Goal: Task Accomplishment & Management: Manage account settings

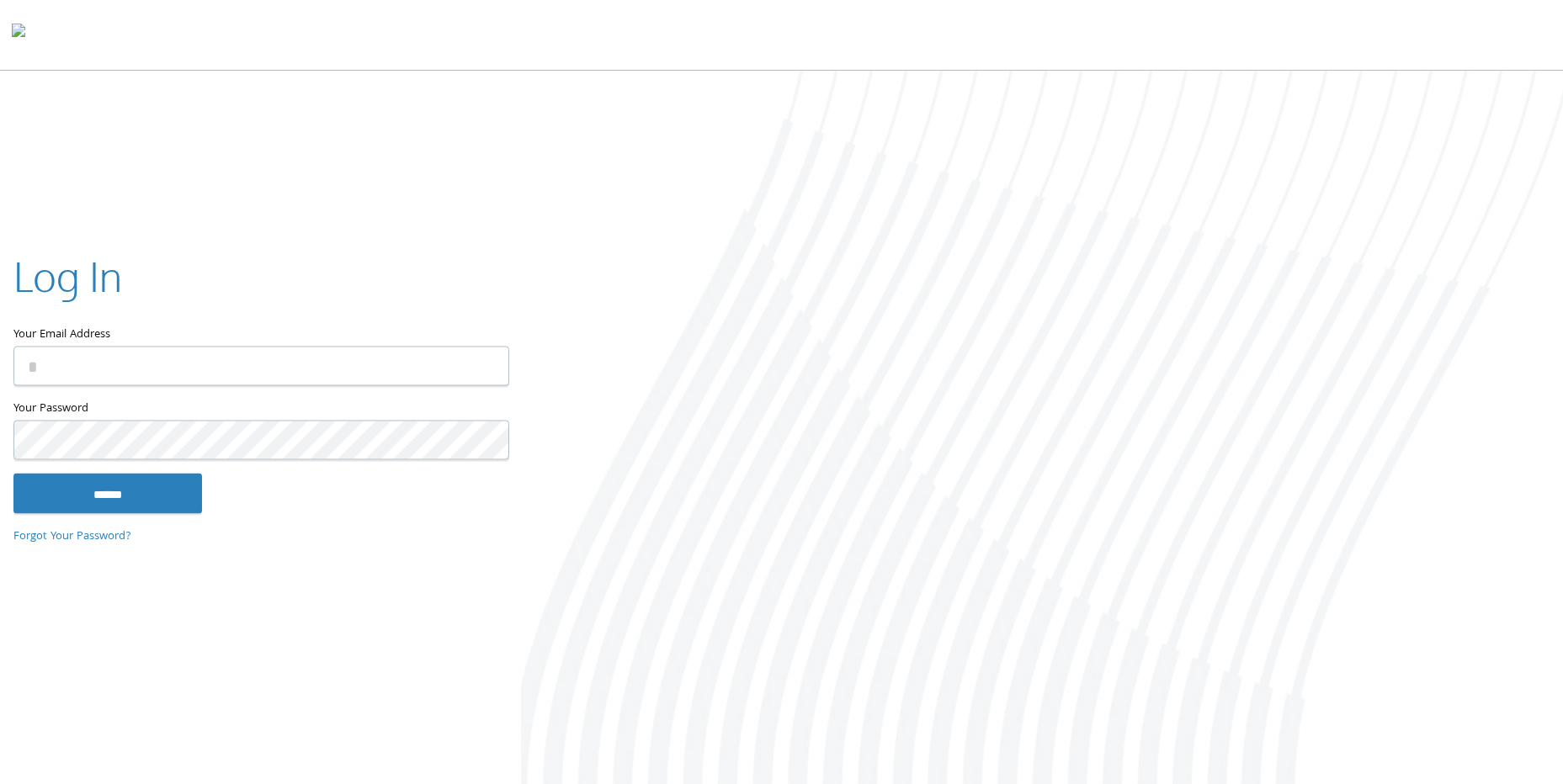
click at [167, 356] on input "Your Email Address" at bounding box center [261, 366] width 496 height 40
type input "**********"
click at [13, 474] on input "******" at bounding box center [108, 494] width 189 height 41
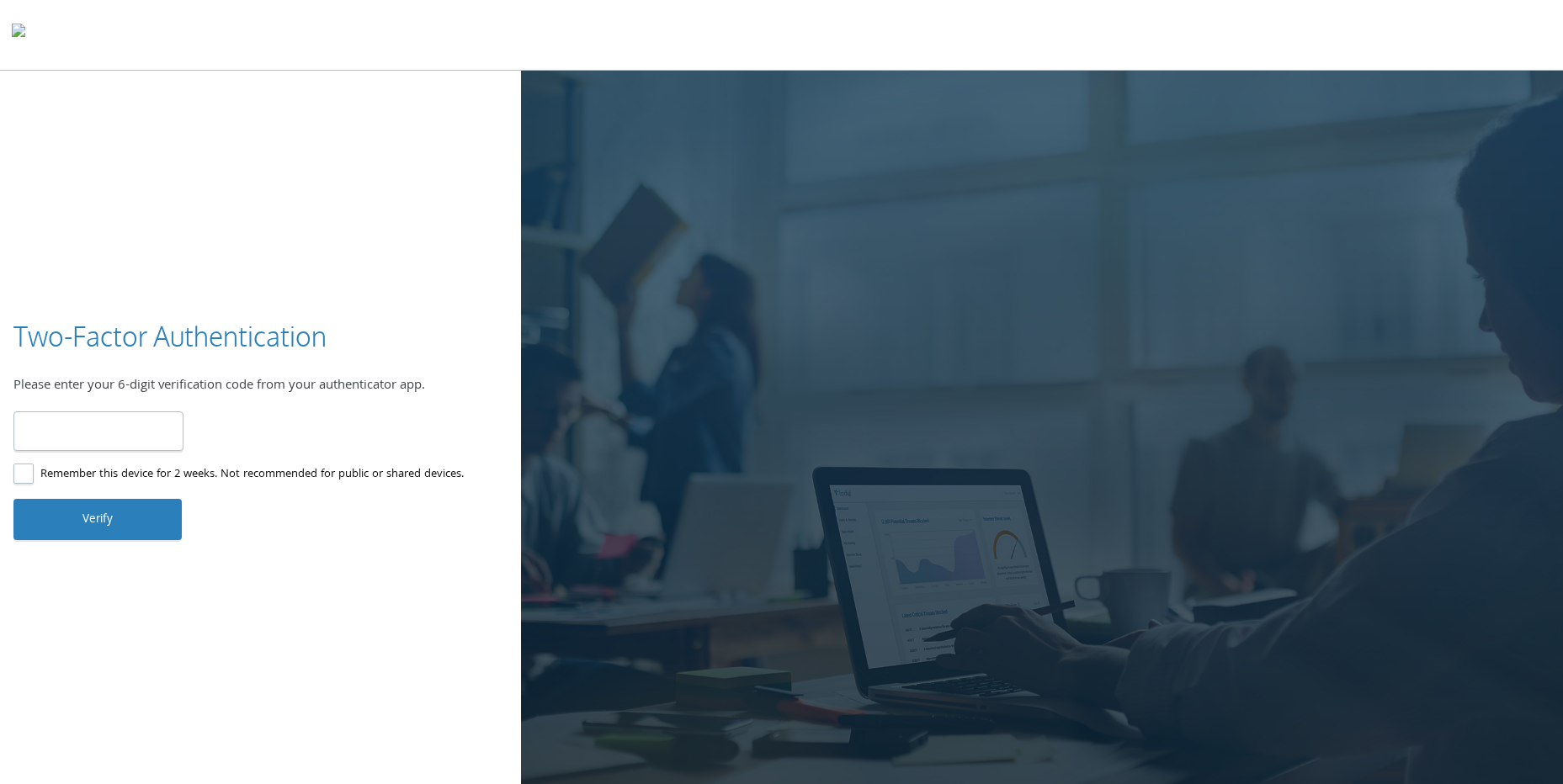
type input "******"
